Goal: Task Accomplishment & Management: Use online tool/utility

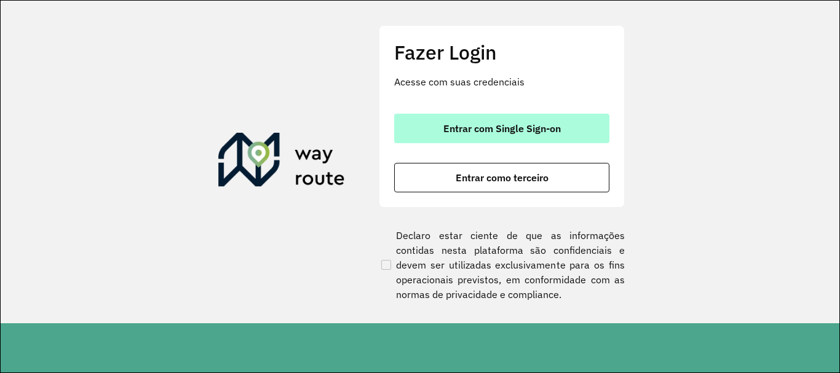
click at [446, 127] on span "Entrar com Single Sign-on" at bounding box center [501, 129] width 117 height 10
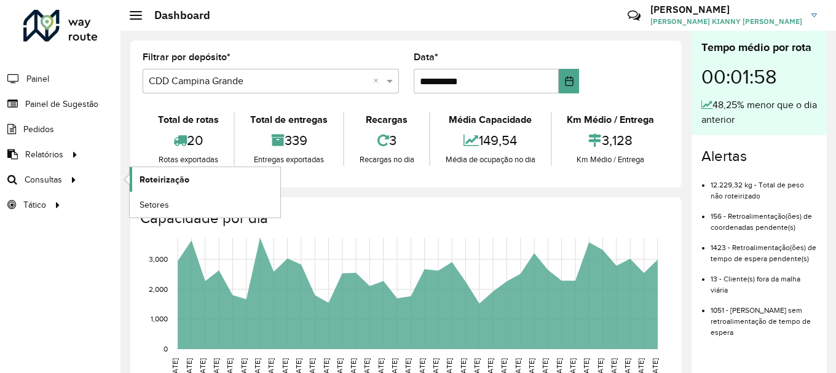
click at [190, 185] on link "Roteirização" at bounding box center [205, 179] width 151 height 25
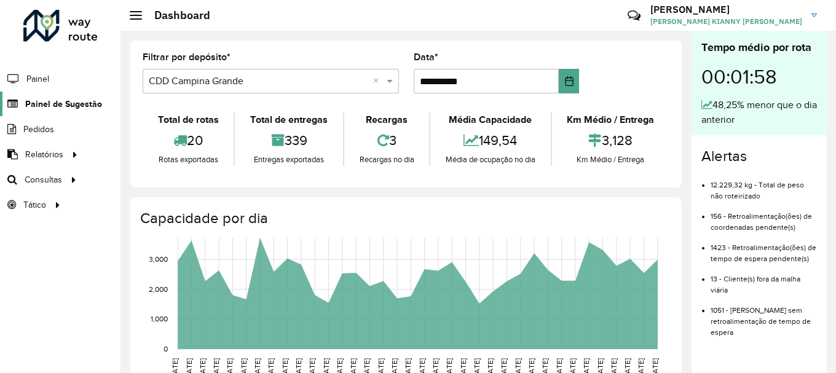
drag, startPoint x: 43, startPoint y: 90, endPoint x: 46, endPoint y: 109, distance: 19.3
click at [46, 109] on span "Painel de Sugestão" at bounding box center [63, 104] width 77 height 13
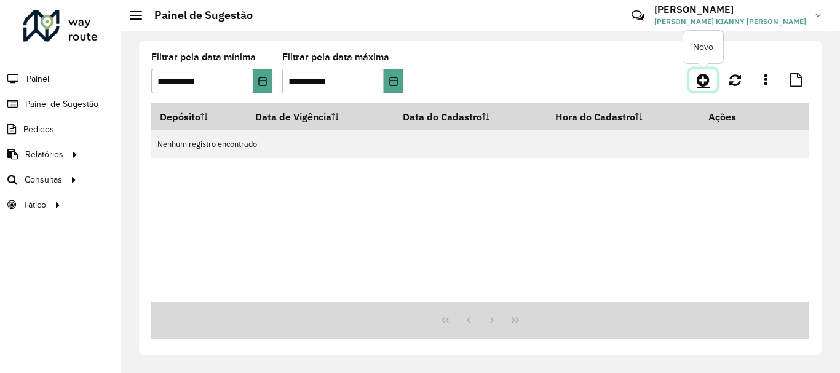
click at [713, 82] on link at bounding box center [703, 80] width 28 height 22
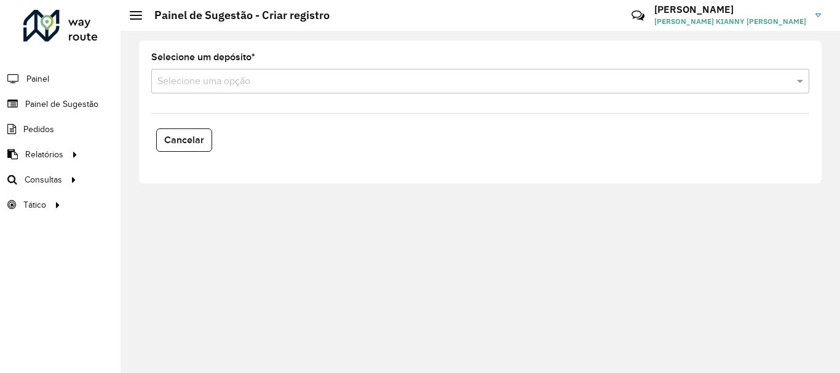
click at [360, 89] on div "Selecione uma opção" at bounding box center [480, 81] width 658 height 25
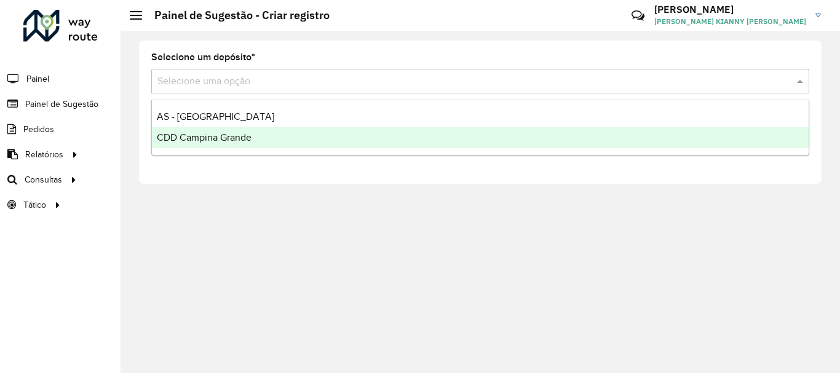
click at [312, 142] on div "CDD Campina Grande" at bounding box center [480, 137] width 657 height 21
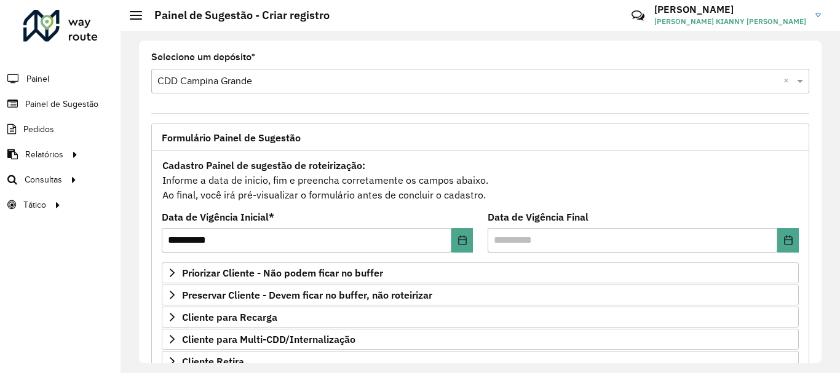
scroll to position [185, 0]
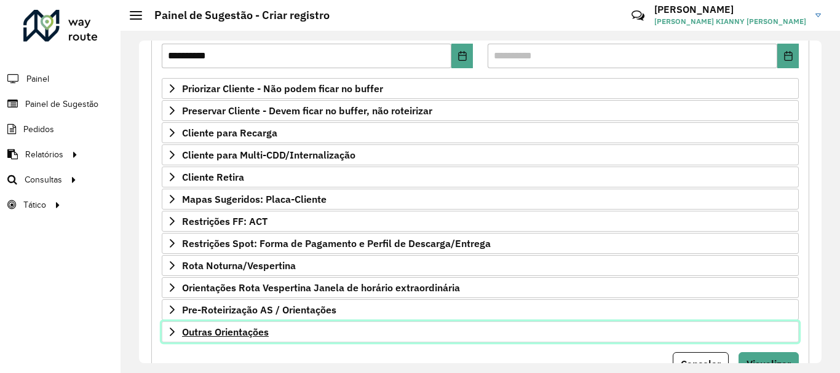
click at [215, 330] on span "Outras Orientações" at bounding box center [225, 332] width 87 height 10
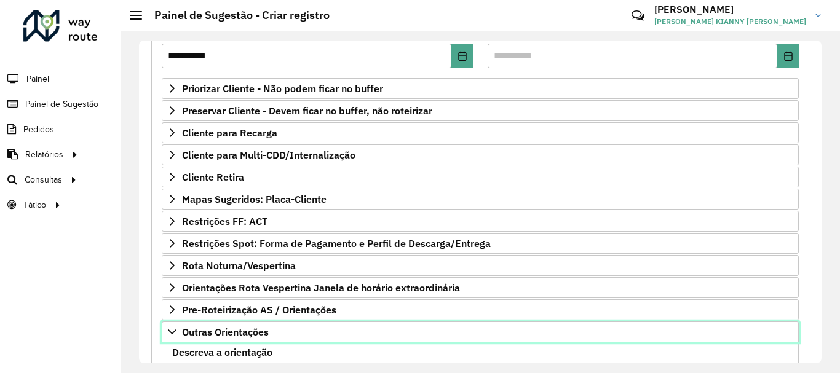
scroll to position [369, 0]
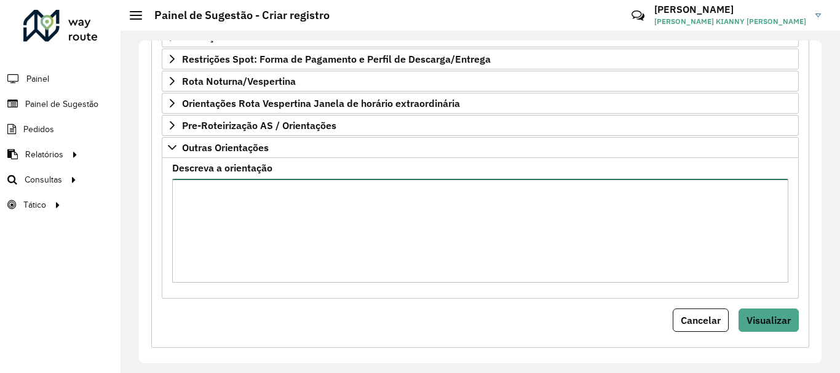
click at [219, 254] on textarea "Descreva a orientação" at bounding box center [480, 231] width 616 height 104
type textarea "**********"
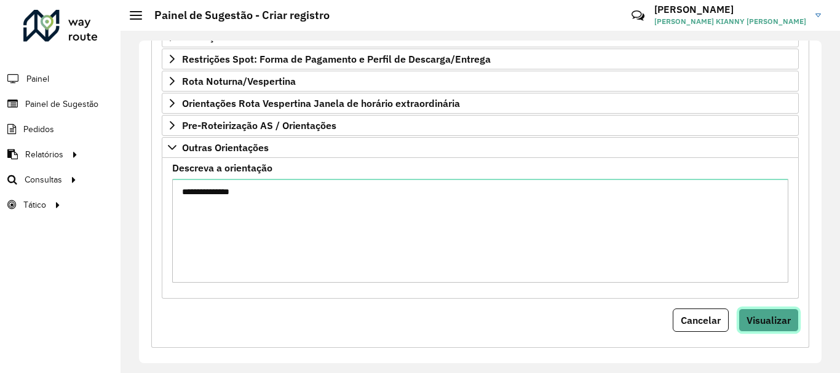
click at [742, 319] on button "Visualizar" at bounding box center [769, 320] width 60 height 23
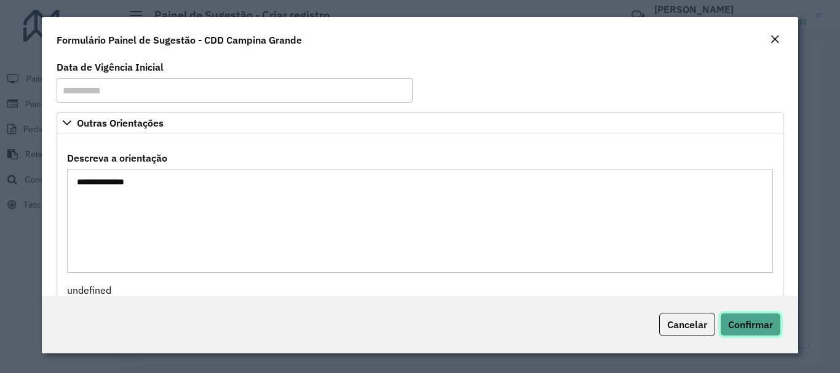
click at [752, 325] on span "Confirmar" at bounding box center [750, 325] width 45 height 12
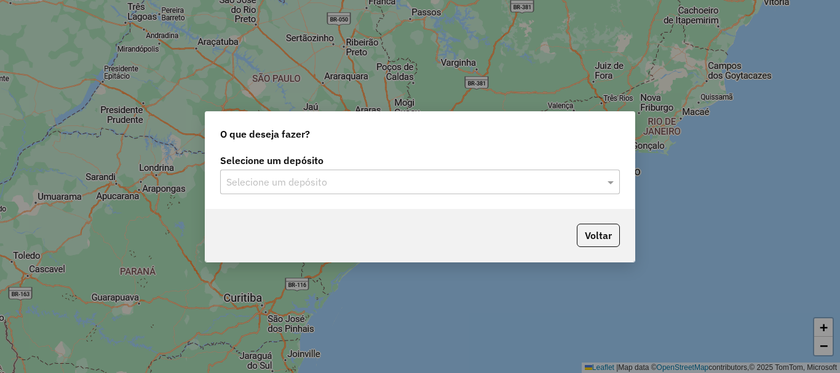
click at [289, 186] on input "text" at bounding box center [407, 182] width 363 height 15
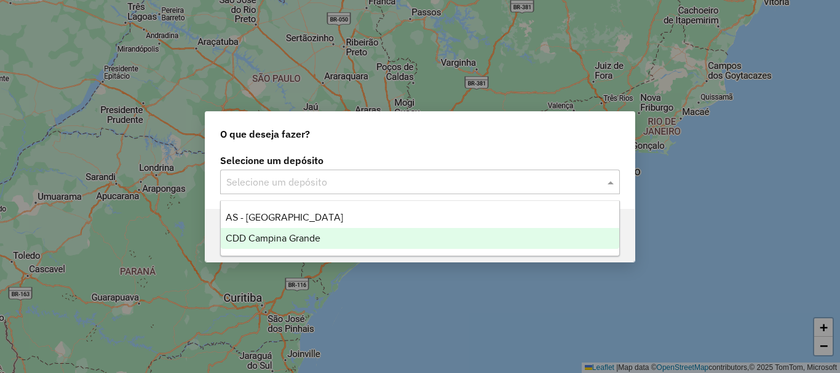
click at [250, 238] on span "CDD Campina Grande" at bounding box center [273, 238] width 95 height 10
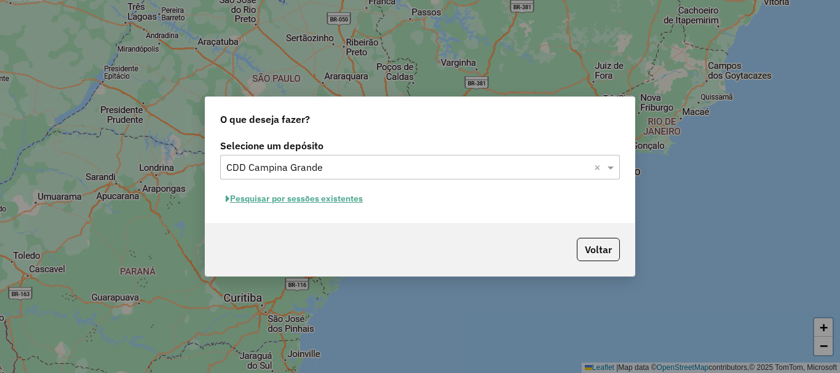
click at [328, 191] on button "Pesquisar por sessões existentes" at bounding box center [294, 198] width 148 height 19
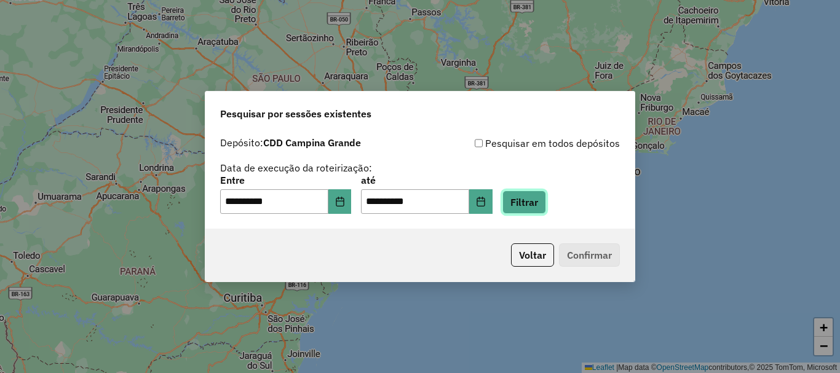
click at [546, 200] on button "Filtrar" at bounding box center [524, 202] width 44 height 23
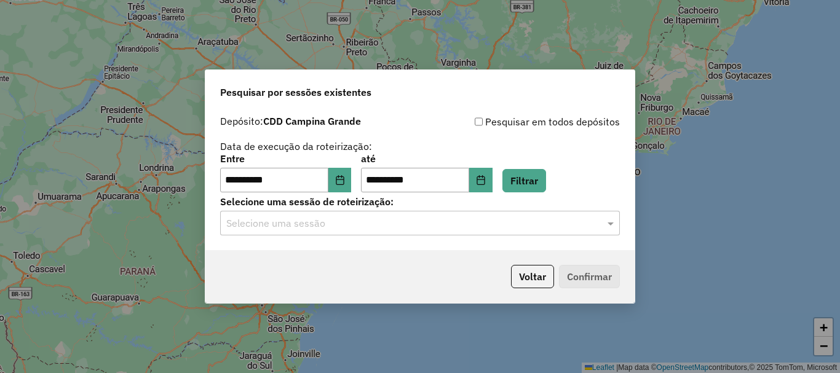
click at [513, 227] on input "text" at bounding box center [407, 223] width 363 height 15
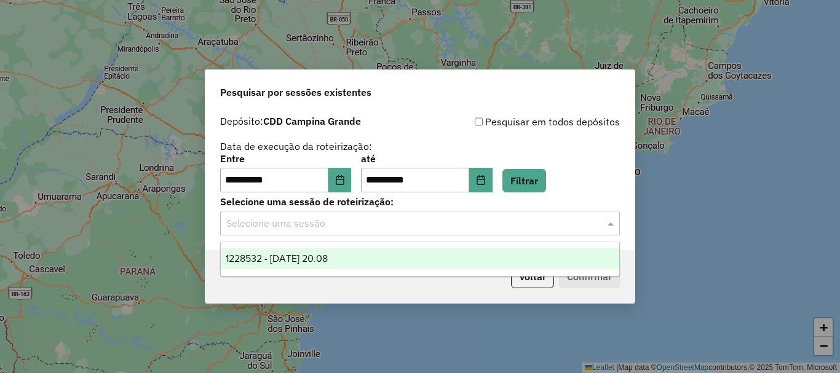
click at [347, 252] on div "1228532 - [DATE] 20:08" at bounding box center [420, 258] width 399 height 21
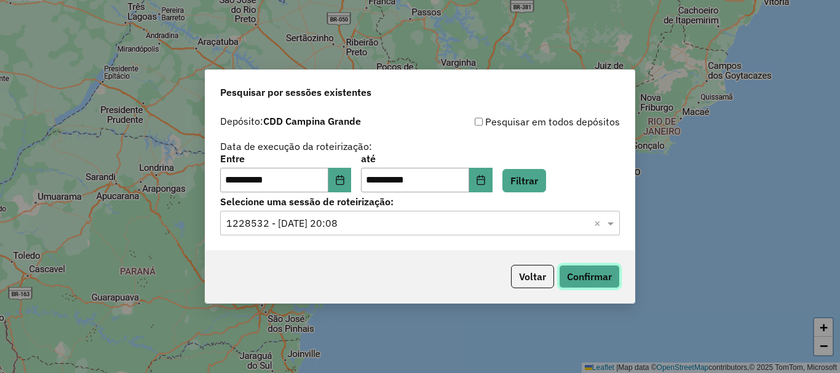
click at [600, 277] on button "Confirmar" at bounding box center [589, 276] width 61 height 23
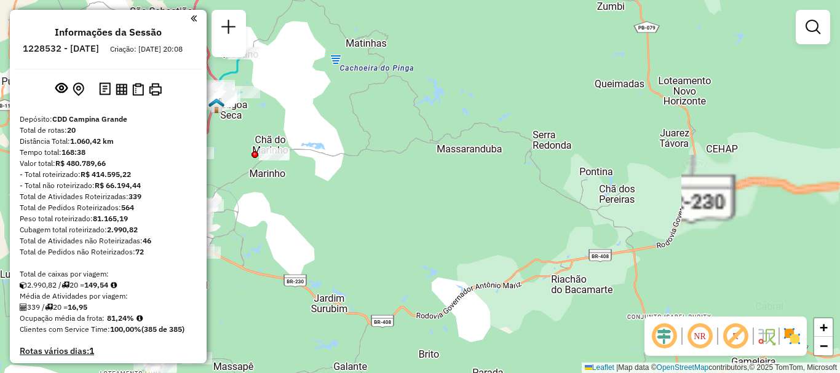
drag, startPoint x: 293, startPoint y: 157, endPoint x: 554, endPoint y: 170, distance: 260.5
click at [550, 170] on div "Janela de atendimento Grade de atendimento Capacidade Transportadoras Veículos …" at bounding box center [420, 186] width 840 height 373
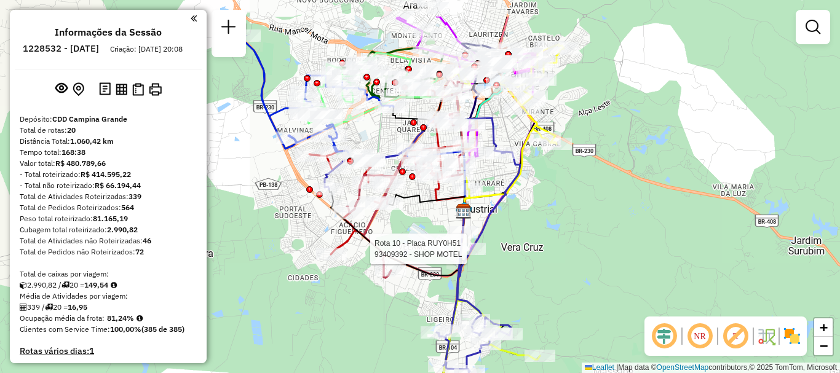
click at [585, 157] on div "Rota 10 - Placa RUY0H51 93409392 - SHOP MOTEL Janela de atendimento Grade de at…" at bounding box center [420, 186] width 840 height 373
